Goal: Task Accomplishment & Management: Complete application form

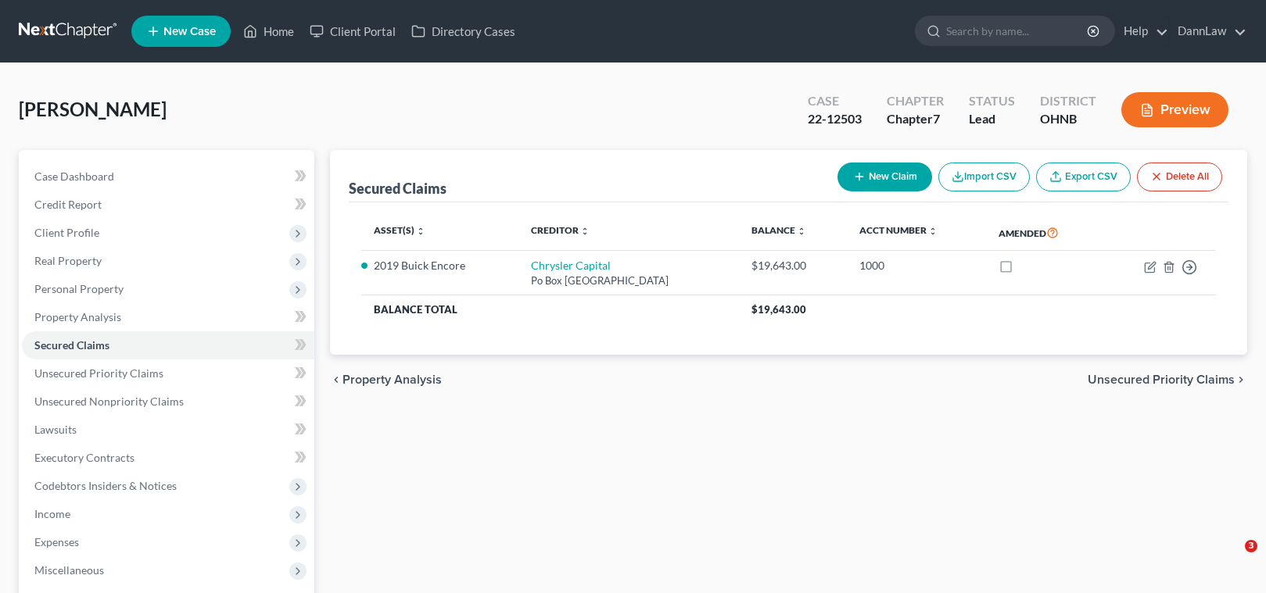
click at [274, 36] on link "Home" at bounding box center [268, 31] width 66 height 28
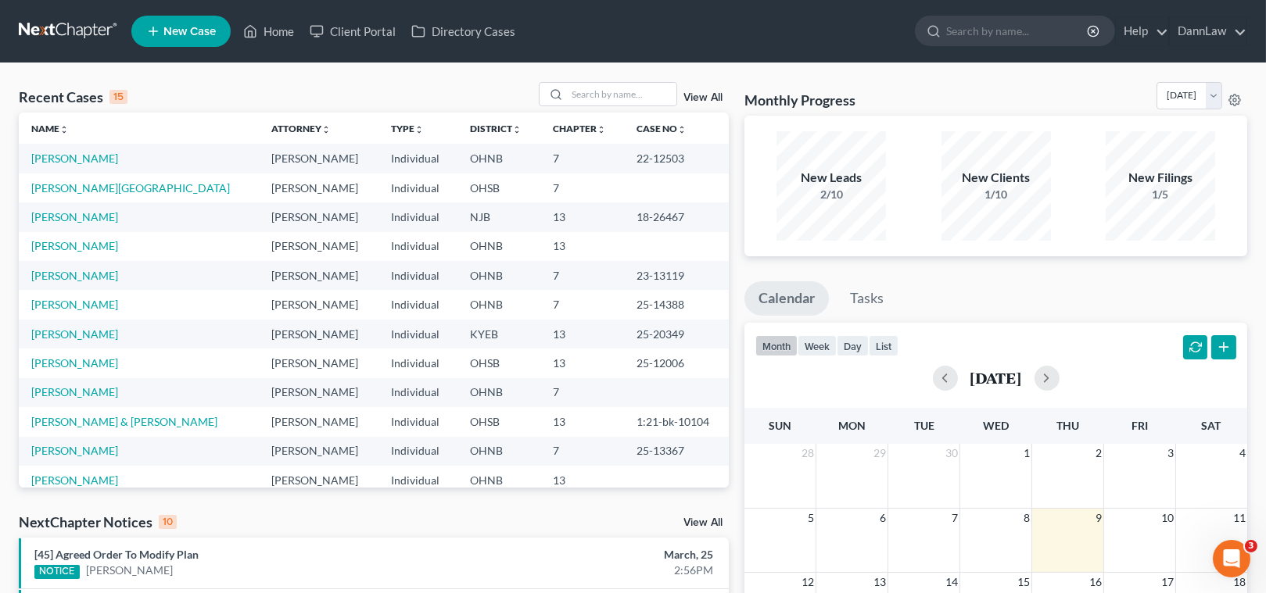
click at [167, 31] on span "New Case" at bounding box center [189, 32] width 52 height 12
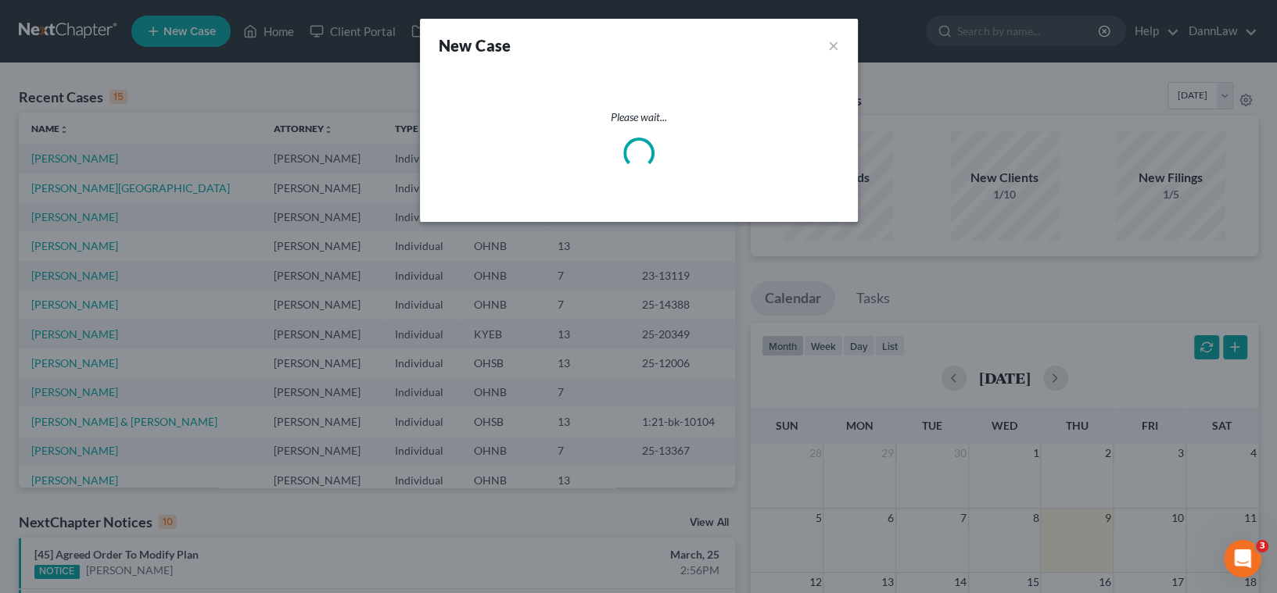
select select "61"
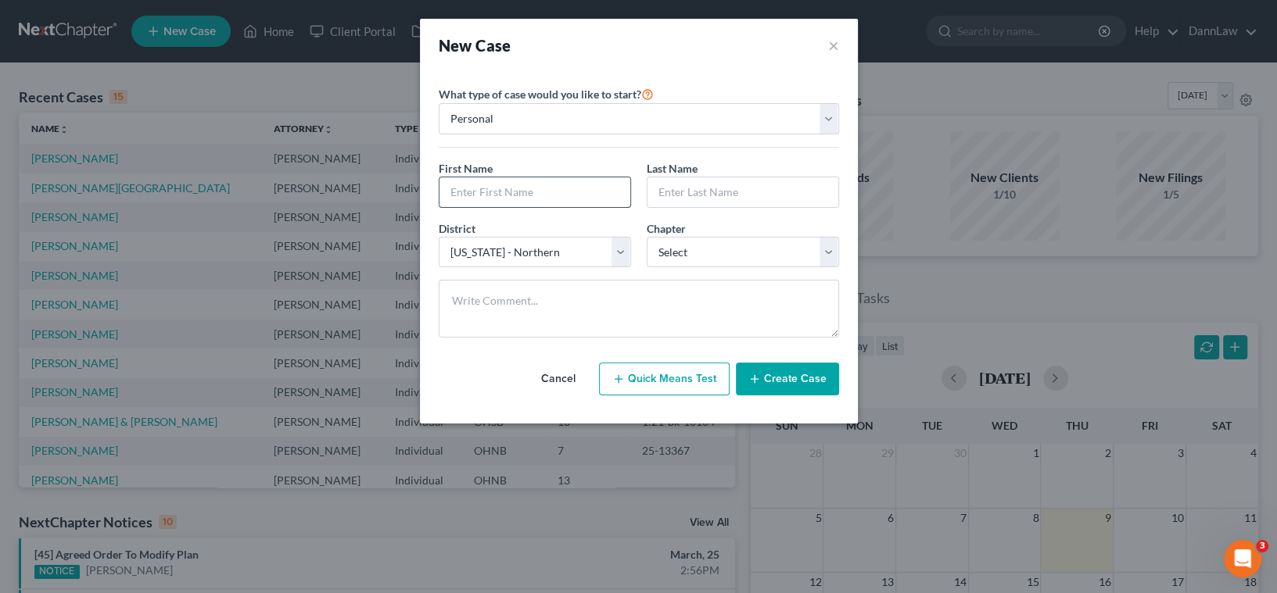
click at [503, 196] on input "text" at bounding box center [534, 192] width 191 height 30
type input "[PERSON_NAME]"
select select "62"
select select "3"
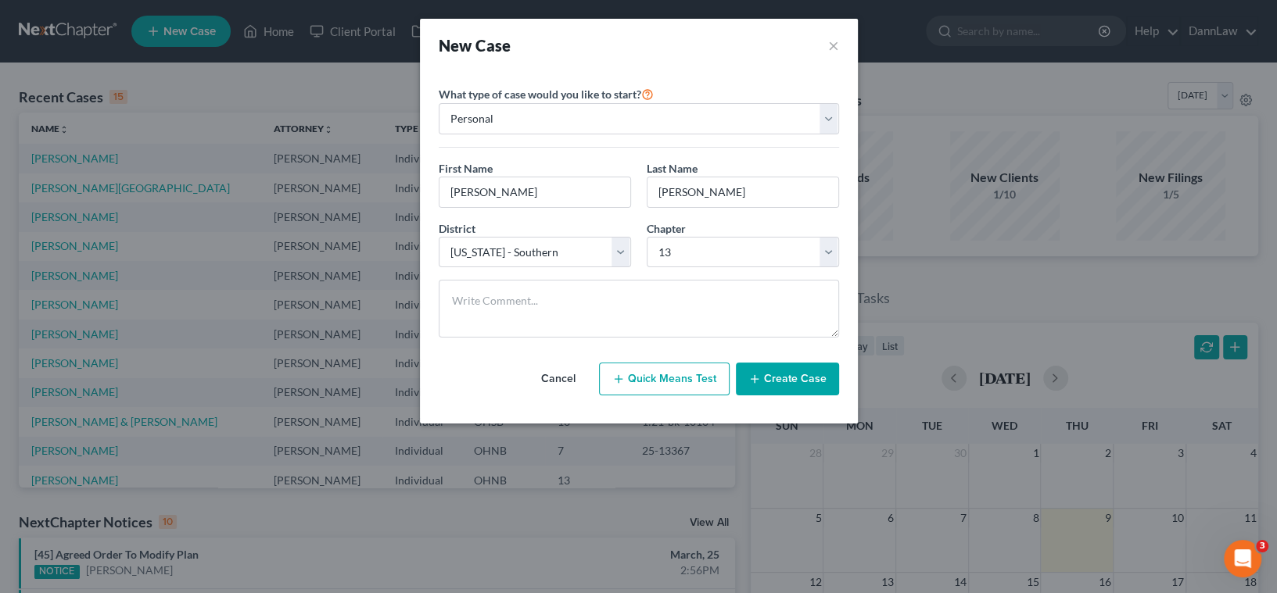
click at [763, 382] on button "Create Case" at bounding box center [787, 379] width 103 height 33
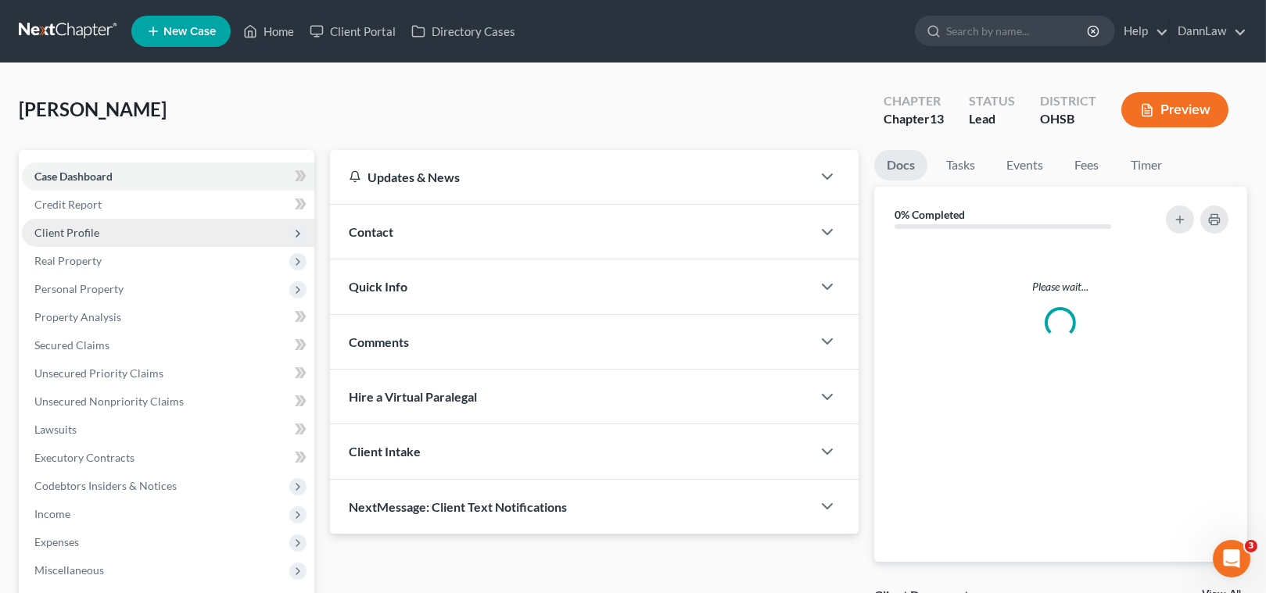
click at [168, 220] on span "Client Profile" at bounding box center [168, 233] width 292 height 28
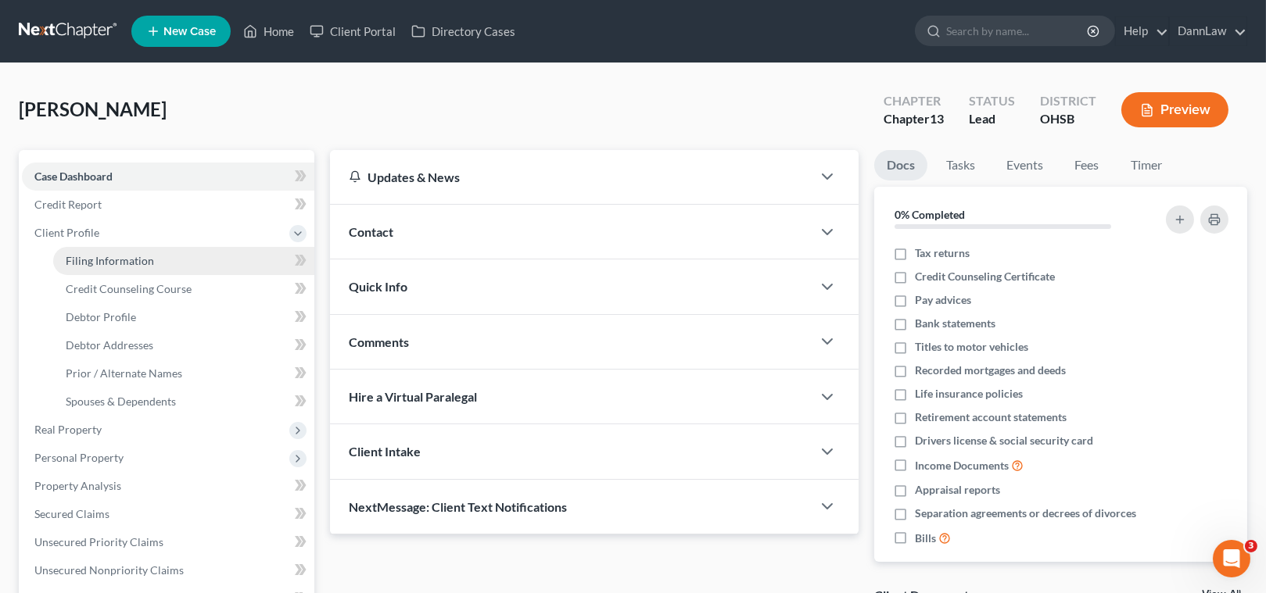
click at [202, 266] on link "Filing Information" at bounding box center [183, 261] width 261 height 28
select select "1"
select select "0"
select select "3"
select select "62"
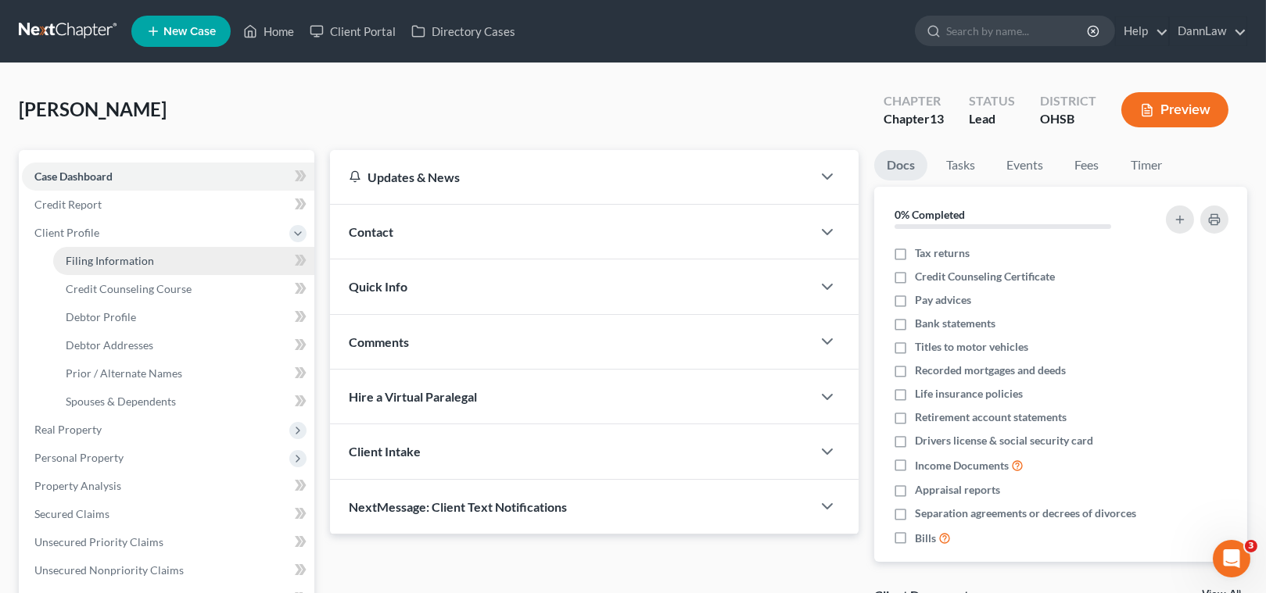
select select "36"
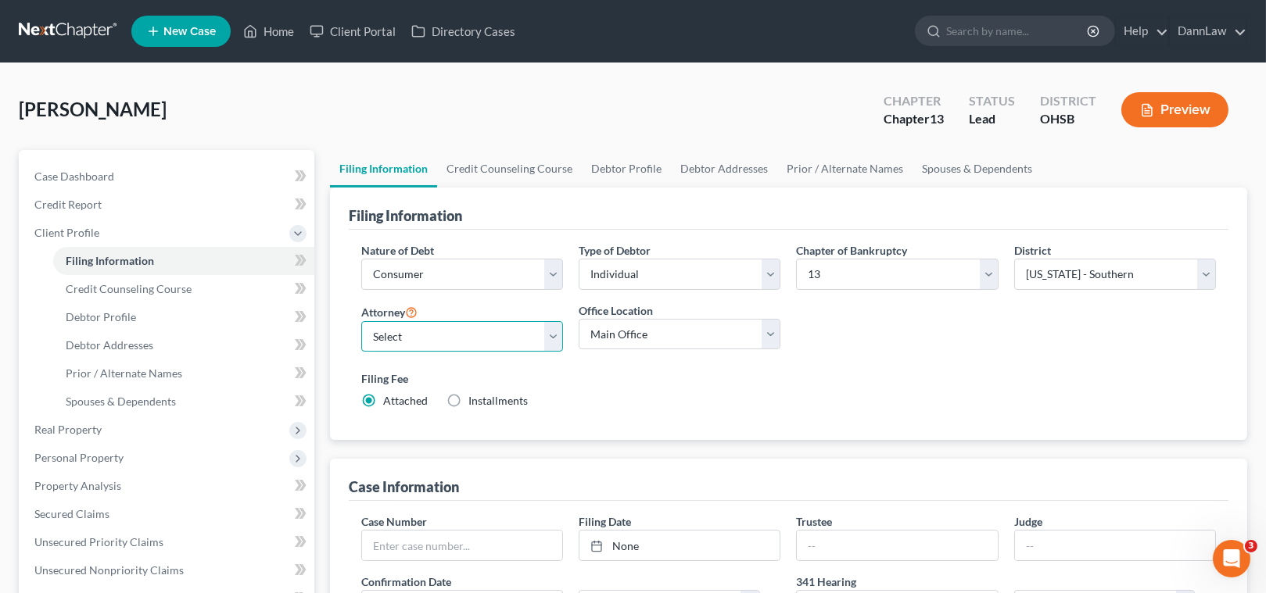
click at [455, 335] on select "Select [PERSON_NAME] - OHSB [PERSON_NAME] - KYEB [PERSON_NAME] - OHNB [PERSON_N…" at bounding box center [462, 336] width 202 height 31
select select "0"
click at [361, 321] on select "Select [PERSON_NAME] - OHSB [PERSON_NAME] - KYEB [PERSON_NAME] - OHNB [PERSON_N…" at bounding box center [462, 336] width 202 height 31
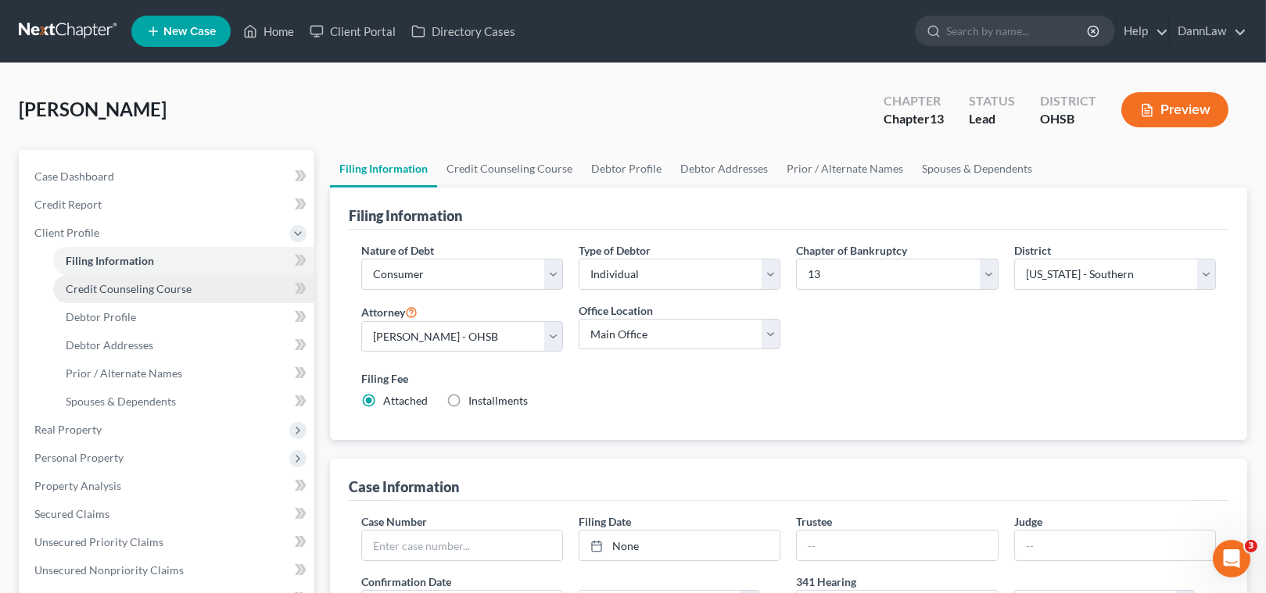
click at [151, 284] on span "Credit Counseling Course" at bounding box center [129, 288] width 126 height 13
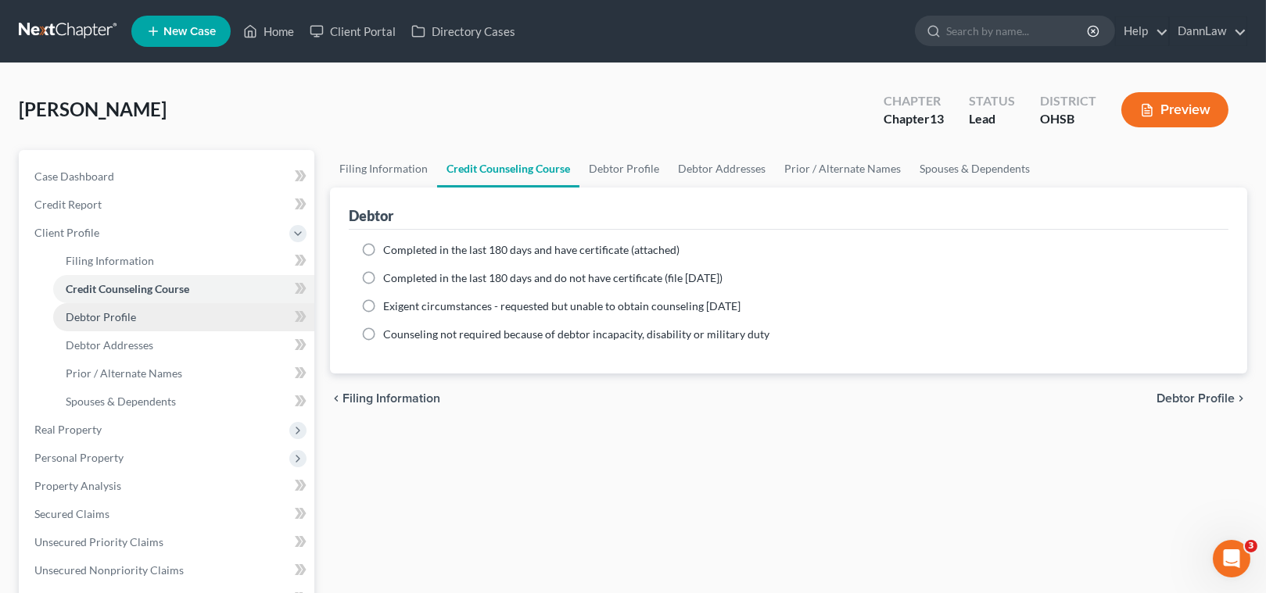
click at [133, 312] on span "Debtor Profile" at bounding box center [101, 316] width 70 height 13
select select "0"
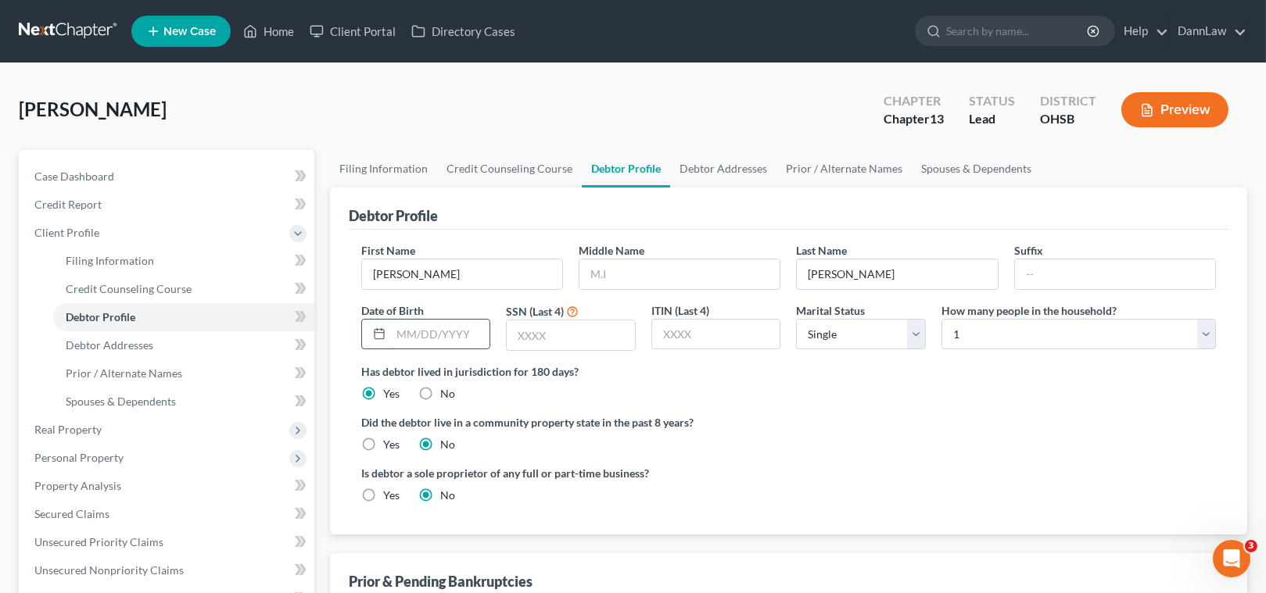
click at [439, 334] on input "text" at bounding box center [440, 335] width 99 height 30
type input "[DATE]"
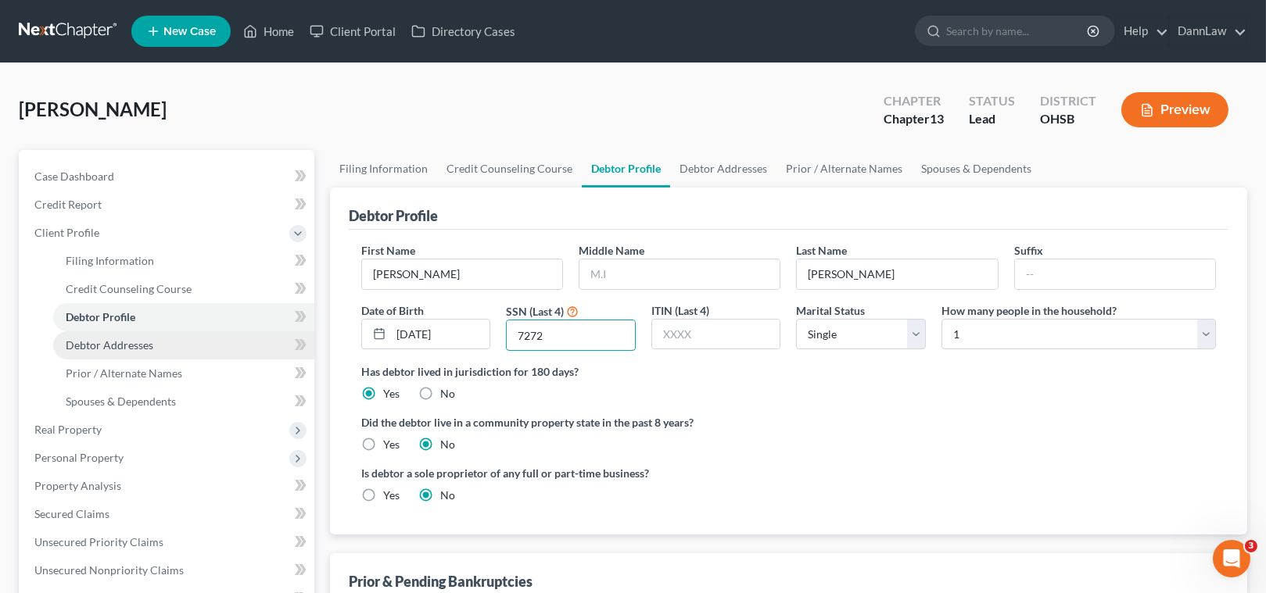
type input "7272"
click at [192, 340] on link "Debtor Addresses" at bounding box center [183, 345] width 261 height 28
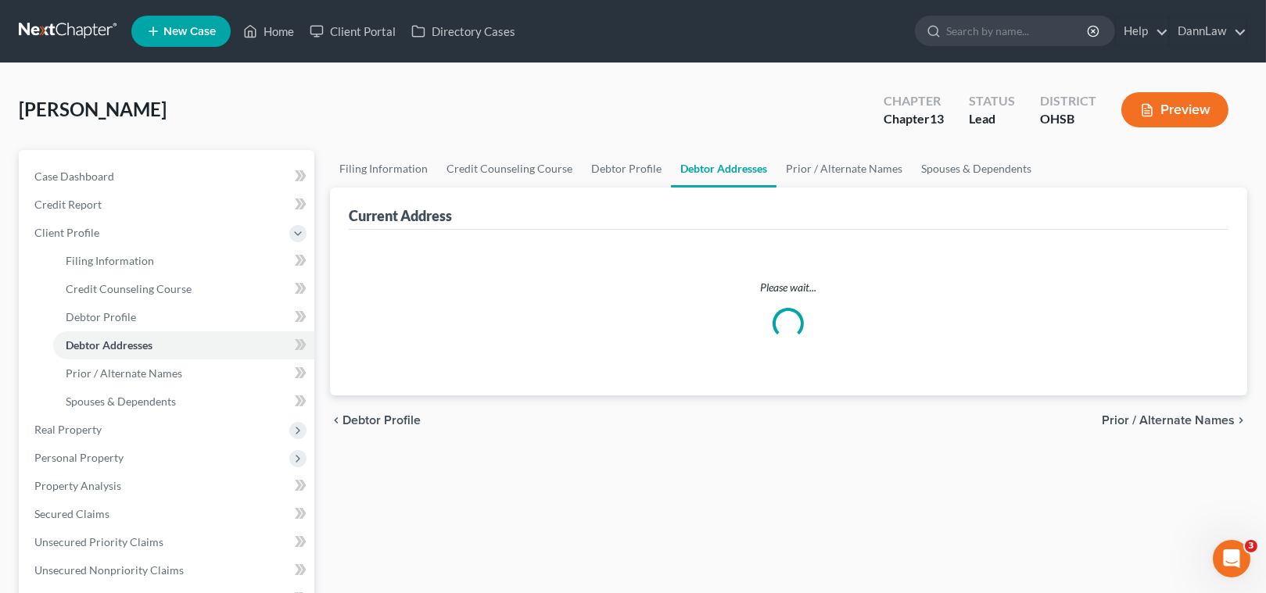
select select "0"
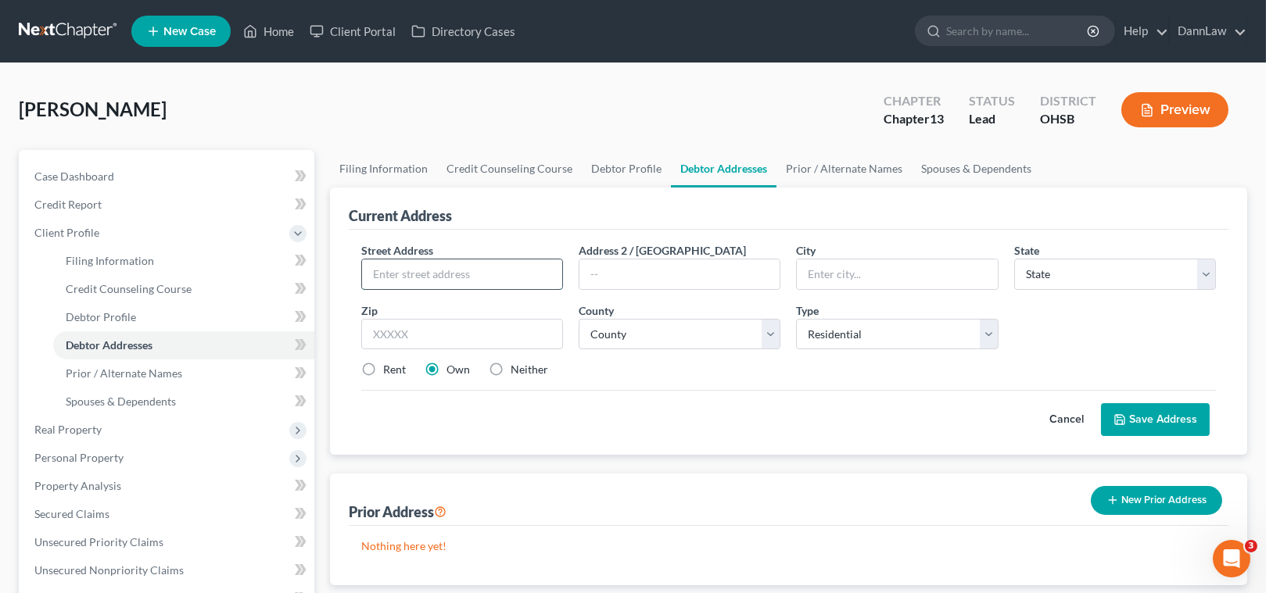
click at [461, 271] on input "text" at bounding box center [462, 275] width 200 height 30
type input "[STREET_ADDRESS]"
type input "[GEOGRAPHIC_DATA]"
select select "36"
type input "43725"
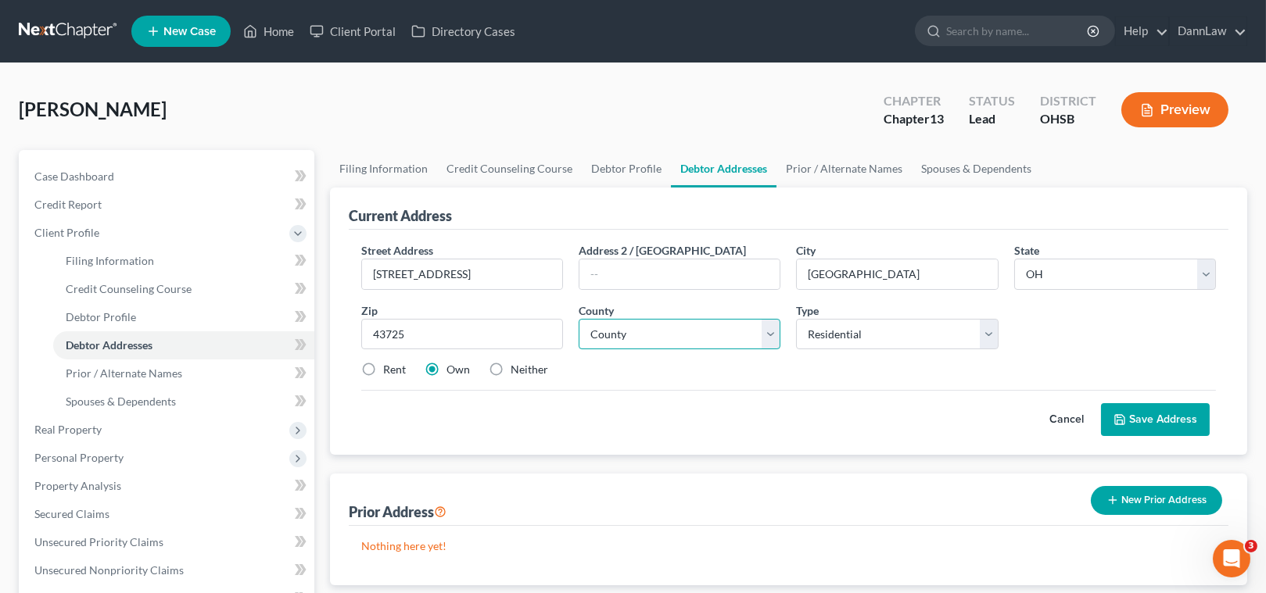
click at [708, 335] on select "County [GEOGRAPHIC_DATA] [GEOGRAPHIC_DATA] [GEOGRAPHIC_DATA] [GEOGRAPHIC_DATA] …" at bounding box center [680, 334] width 202 height 31
select select "29"
click at [579, 319] on select "County [GEOGRAPHIC_DATA] [GEOGRAPHIC_DATA] [GEOGRAPHIC_DATA] [GEOGRAPHIC_DATA] …" at bounding box center [680, 334] width 202 height 31
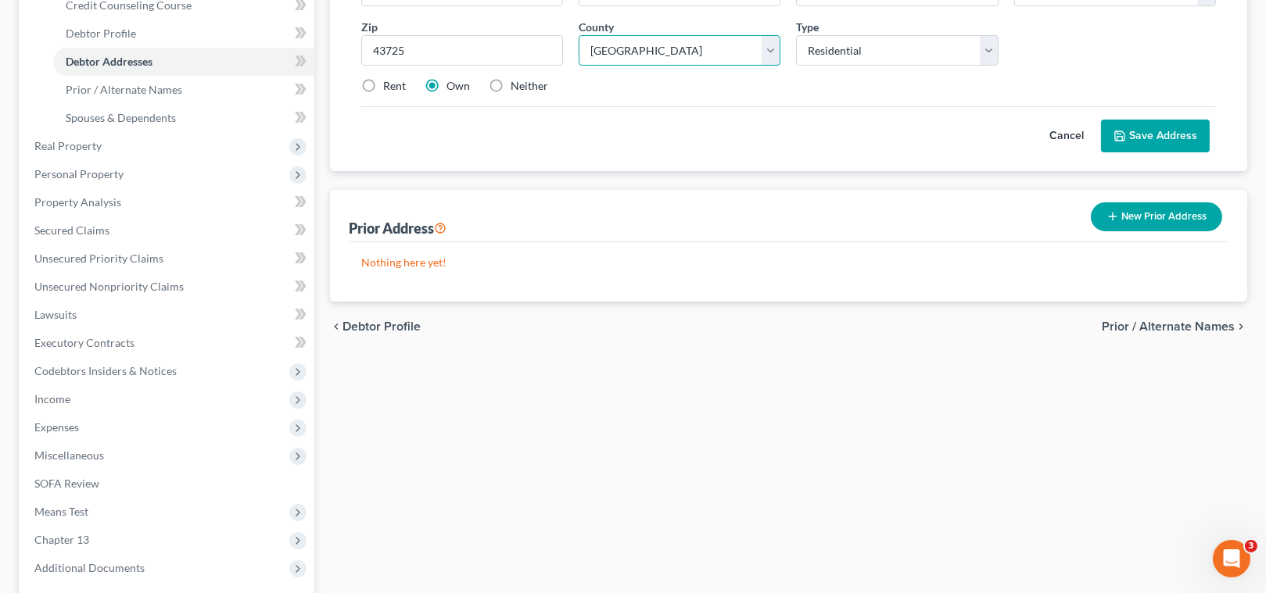
scroll to position [355, 0]
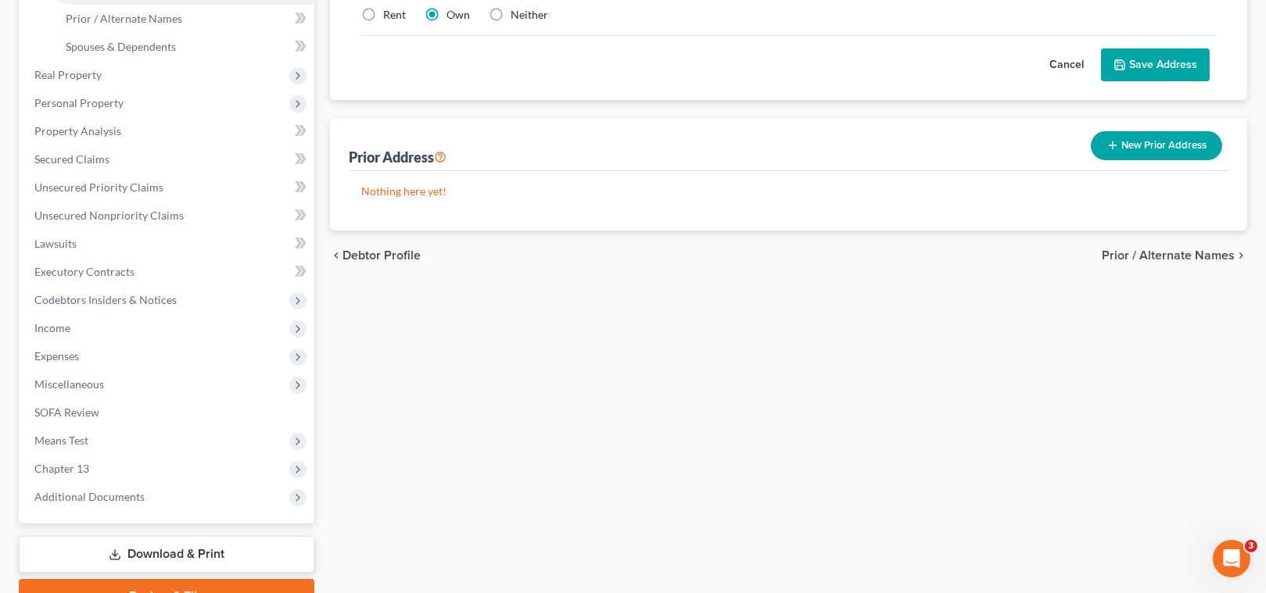
click at [383, 16] on label "Rent" at bounding box center [394, 15] width 23 height 16
click at [389, 16] on input "Rent" at bounding box center [394, 12] width 10 height 10
radio input "true"
click at [1191, 52] on button "Save Address" at bounding box center [1155, 64] width 109 height 33
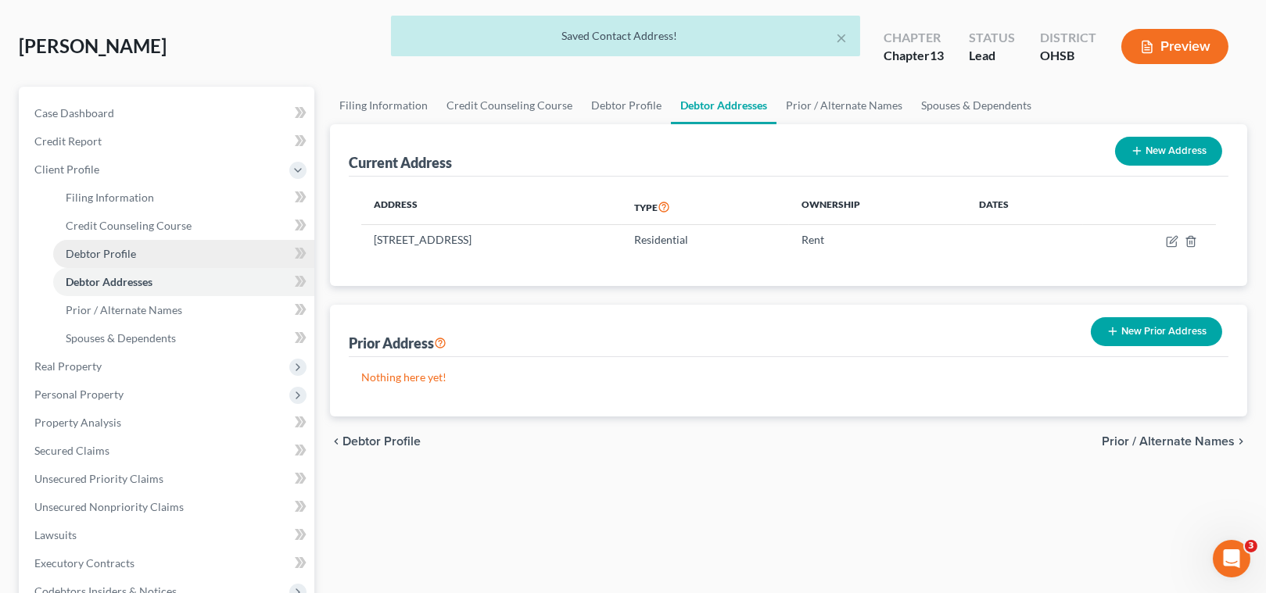
scroll to position [0, 0]
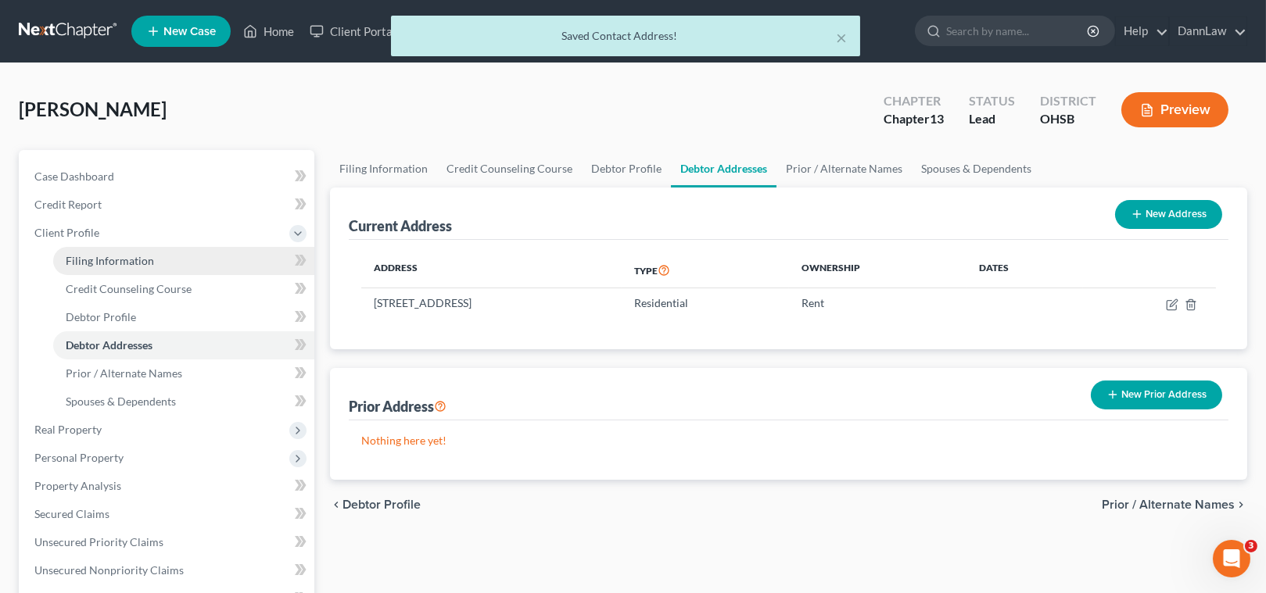
click at [135, 262] on span "Filing Information" at bounding box center [110, 260] width 88 height 13
select select "1"
select select "0"
select select "3"
select select "62"
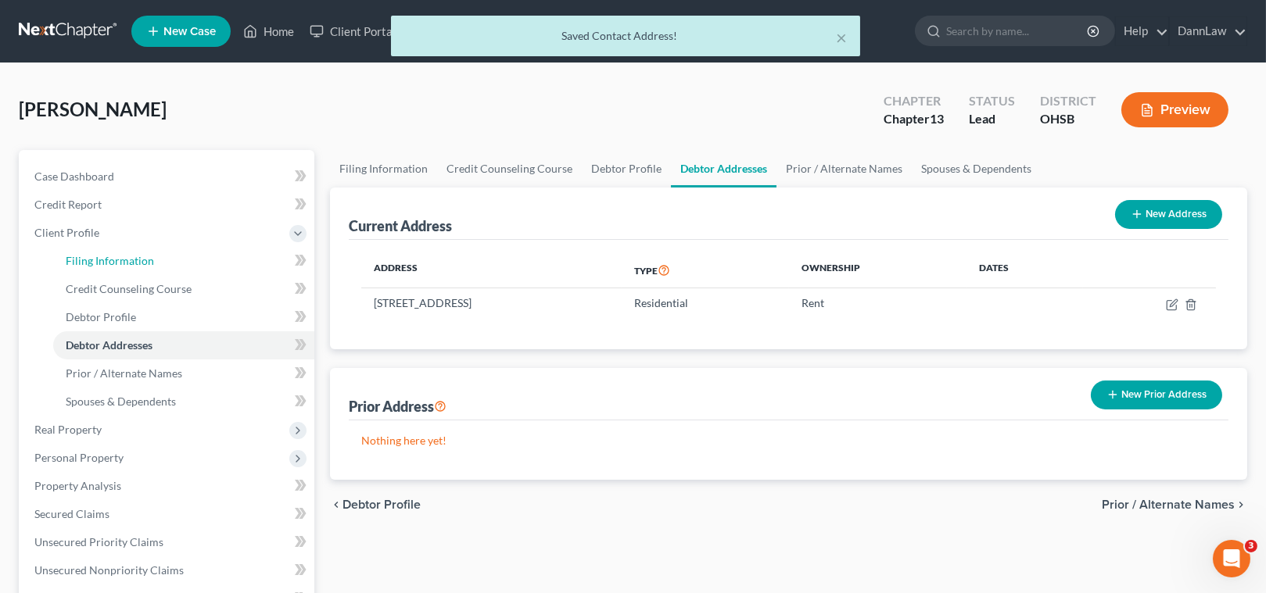
select select "0"
select select "36"
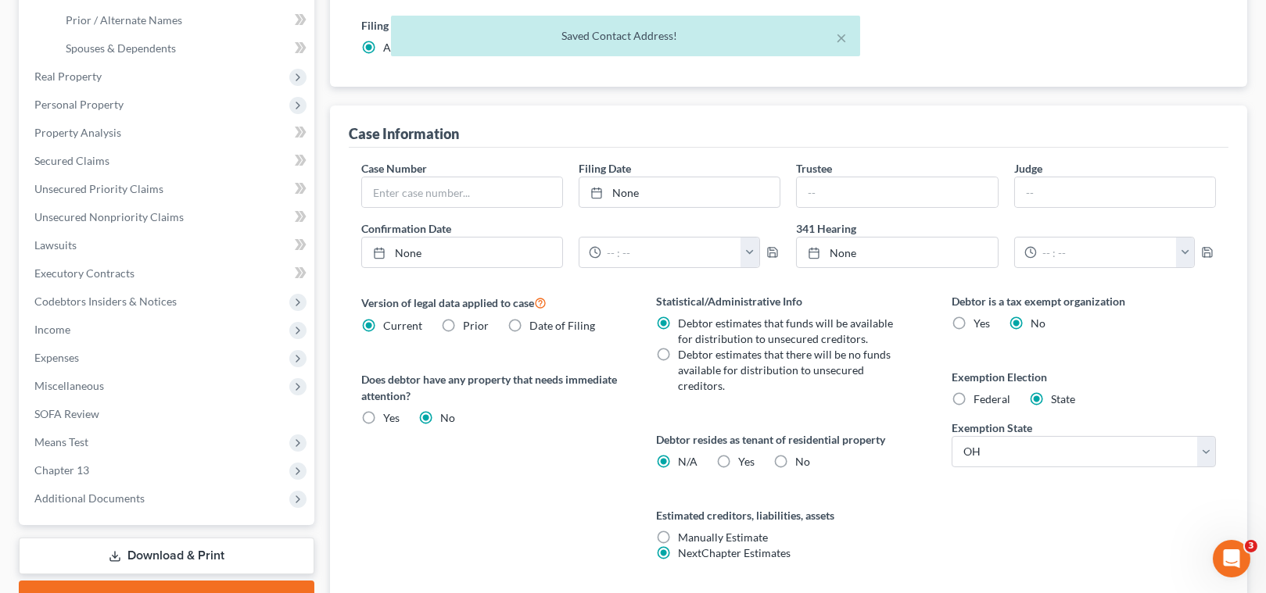
scroll to position [355, 0]
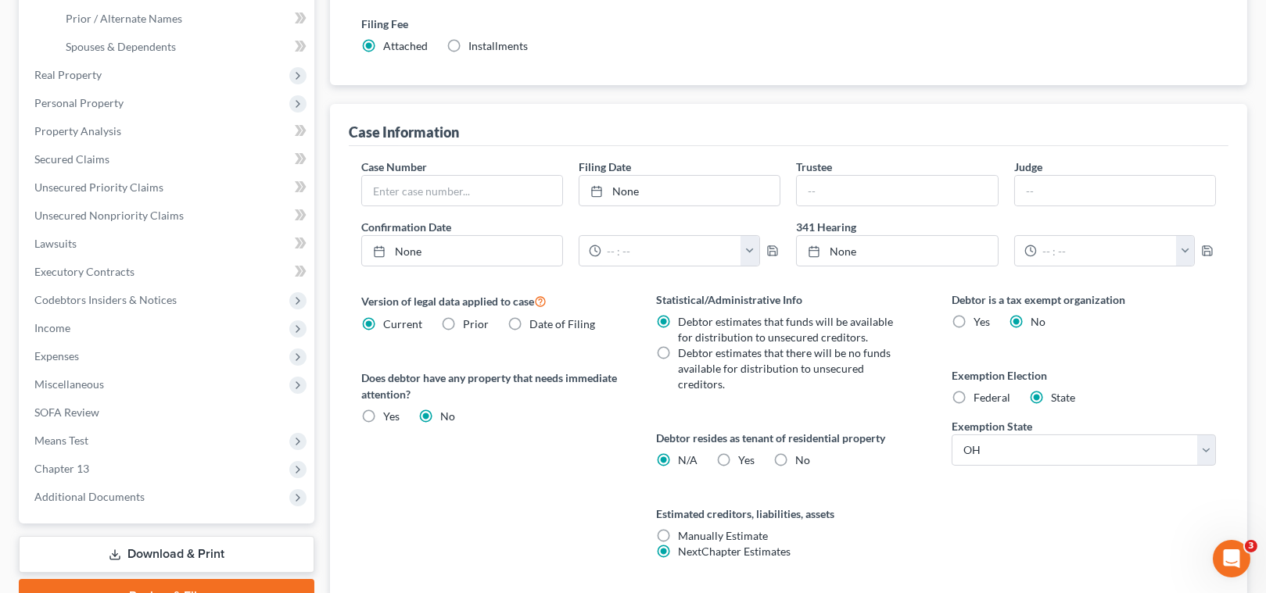
click at [739, 460] on label "Yes Yes" at bounding box center [747, 461] width 16 height 16
click at [745, 460] on input "Yes Yes" at bounding box center [750, 458] width 10 height 10
radio input "true"
radio input "false"
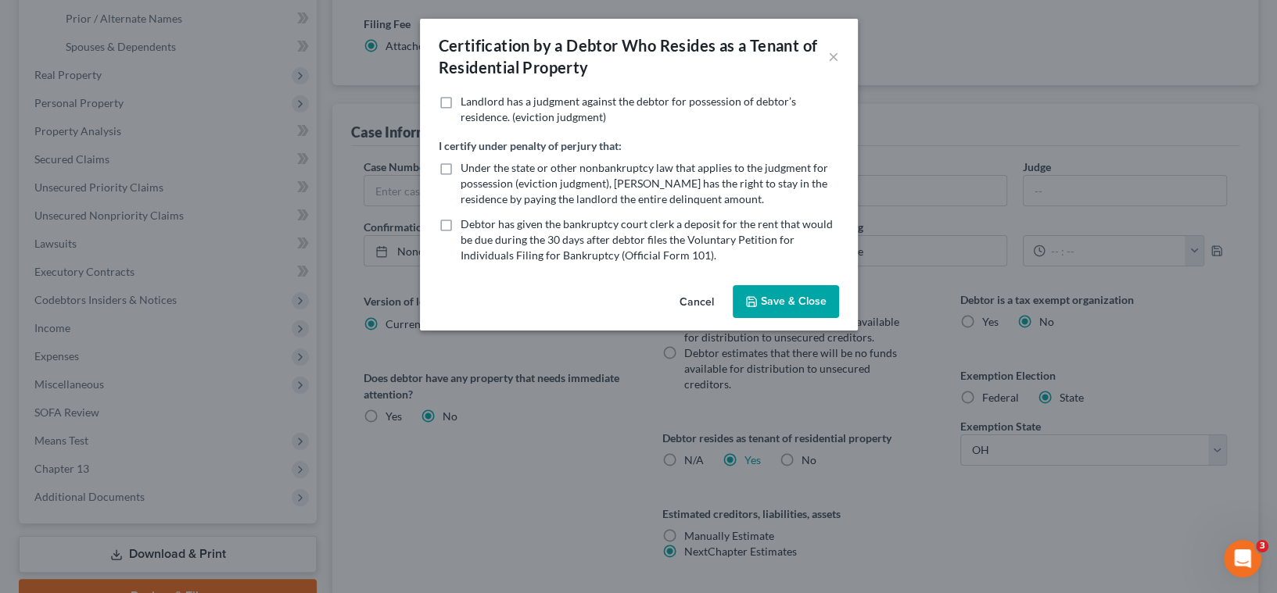
click at [783, 299] on button "Save & Close" at bounding box center [786, 301] width 106 height 33
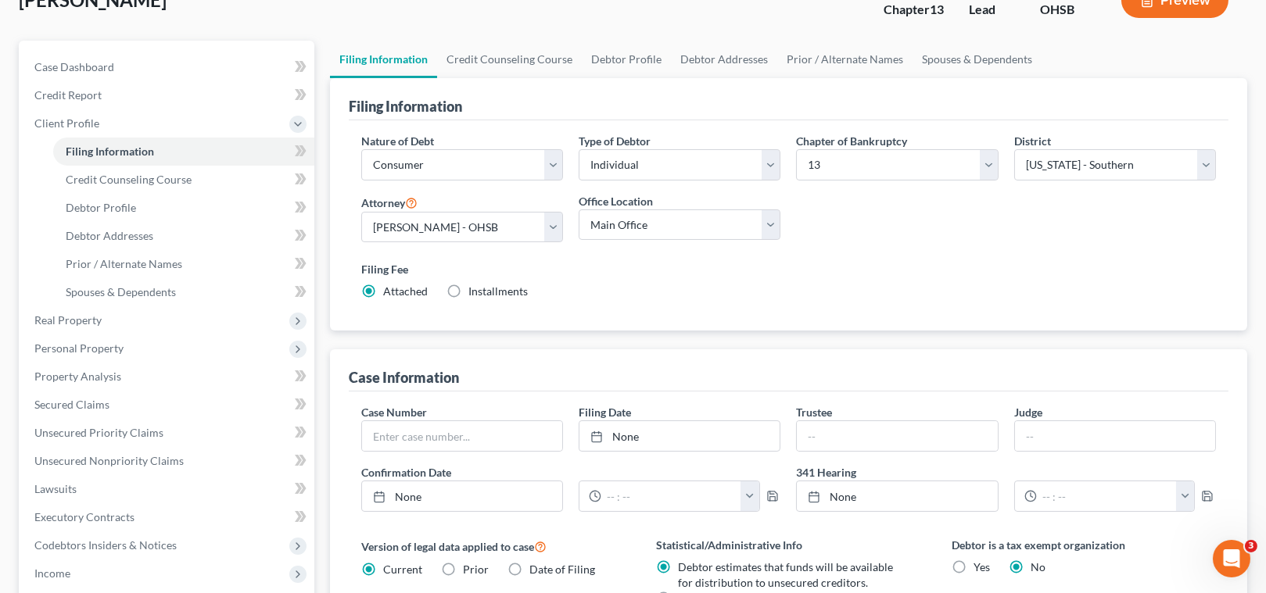
scroll to position [70, 0]
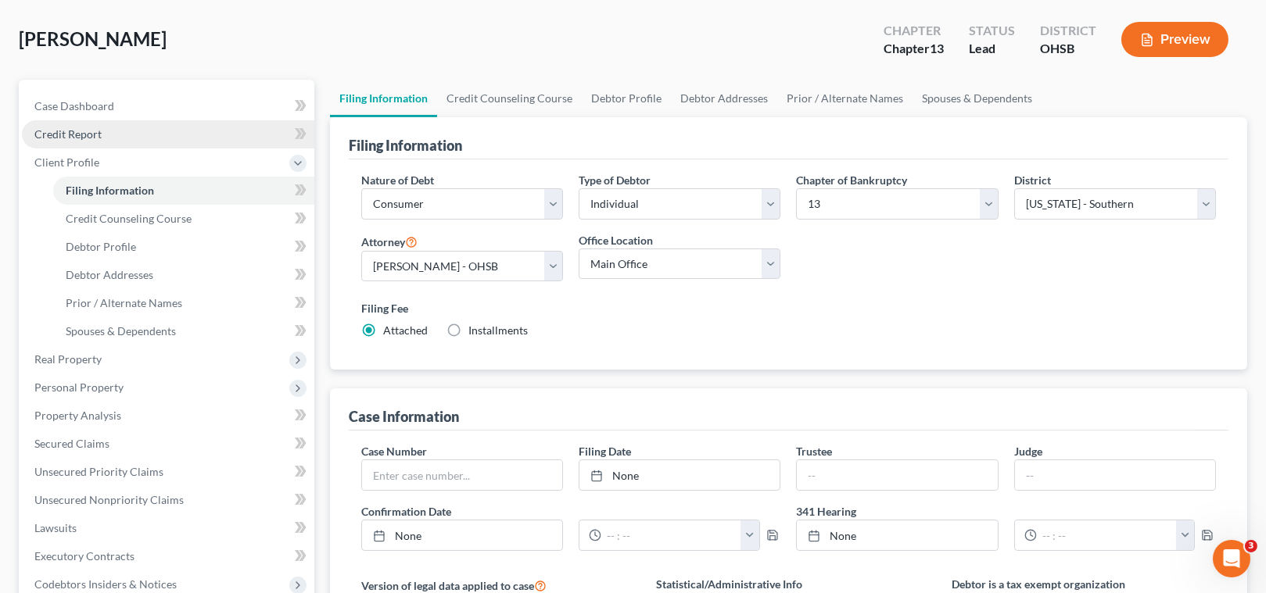
click at [88, 134] on span "Credit Report" at bounding box center [67, 133] width 67 height 13
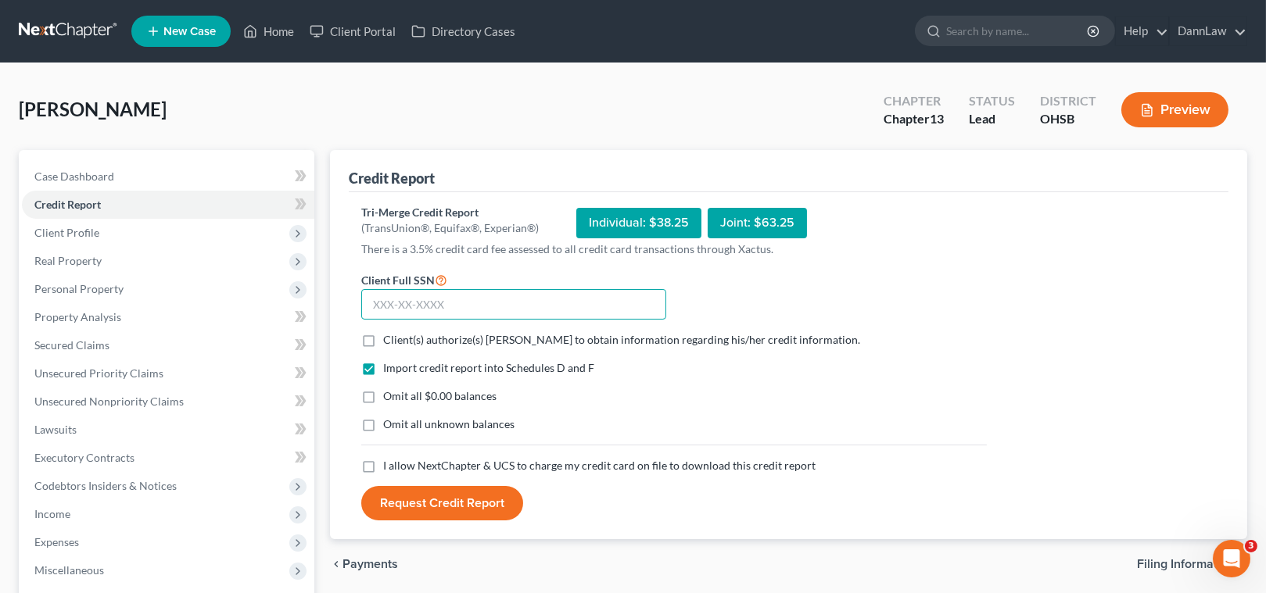
click at [403, 301] on input "text" at bounding box center [513, 304] width 305 height 31
type input "2"
type input "272-76-7272"
click at [383, 339] on label "Client(s) authorize(s) [PERSON_NAME] to obtain information regarding his/her cr…" at bounding box center [621, 340] width 477 height 16
click at [389, 339] on input "Client(s) authorize(s) [PERSON_NAME] to obtain information regarding his/her cr…" at bounding box center [394, 337] width 10 height 10
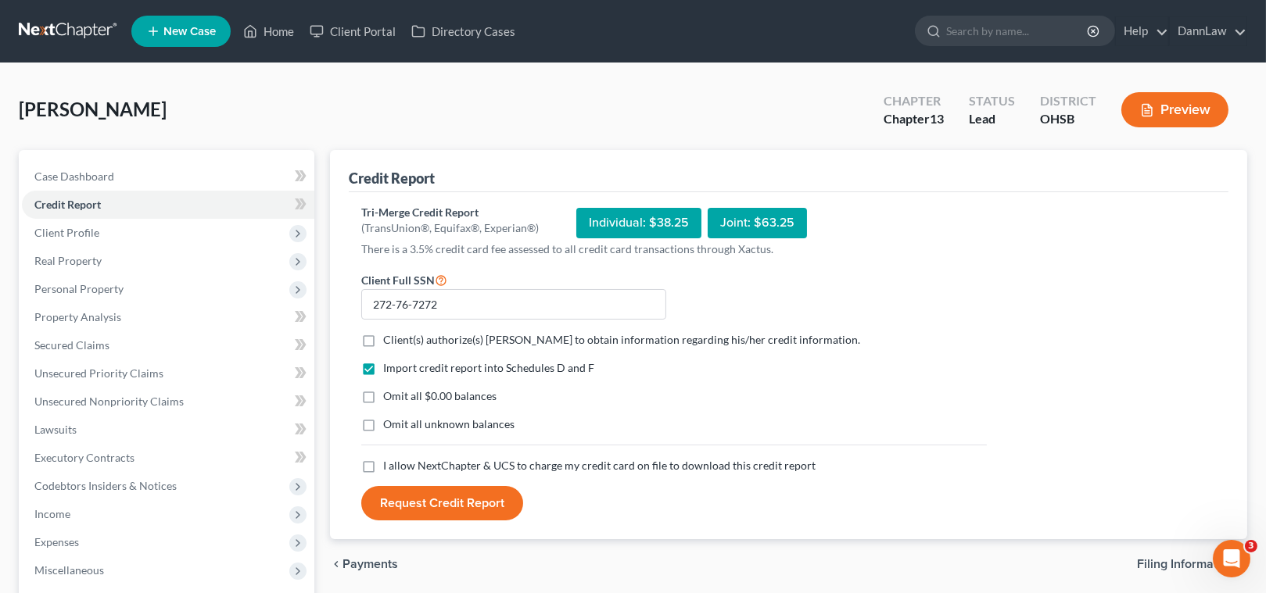
checkbox input "true"
click at [383, 469] on label "I allow NextChapter & UCS to charge my credit card on file to download this cre…" at bounding box center [599, 466] width 432 height 16
click at [389, 468] on input "I allow NextChapter & UCS to charge my credit card on file to download this cre…" at bounding box center [394, 463] width 10 height 10
checkbox input "true"
click at [404, 502] on button "Request Credit Report" at bounding box center [442, 503] width 162 height 34
